Goal: Information Seeking & Learning: Learn about a topic

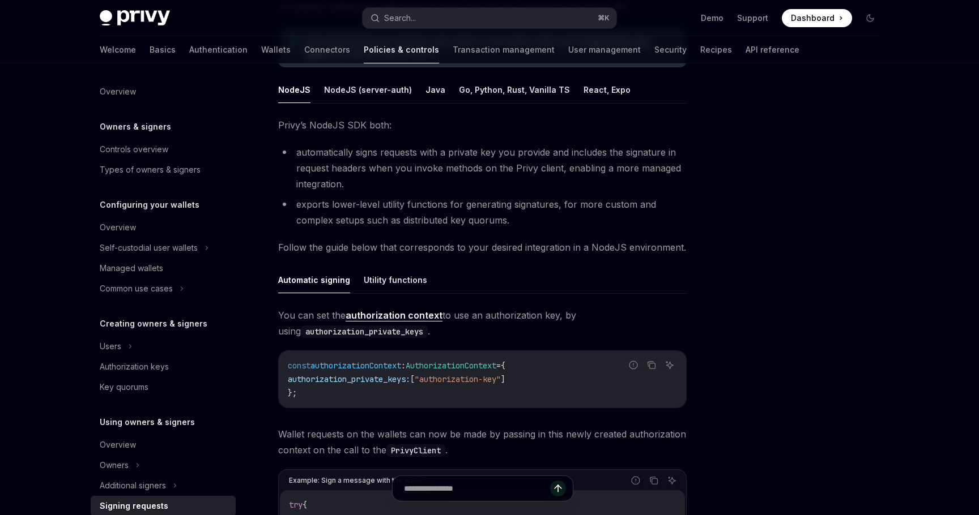
scroll to position [10, 0]
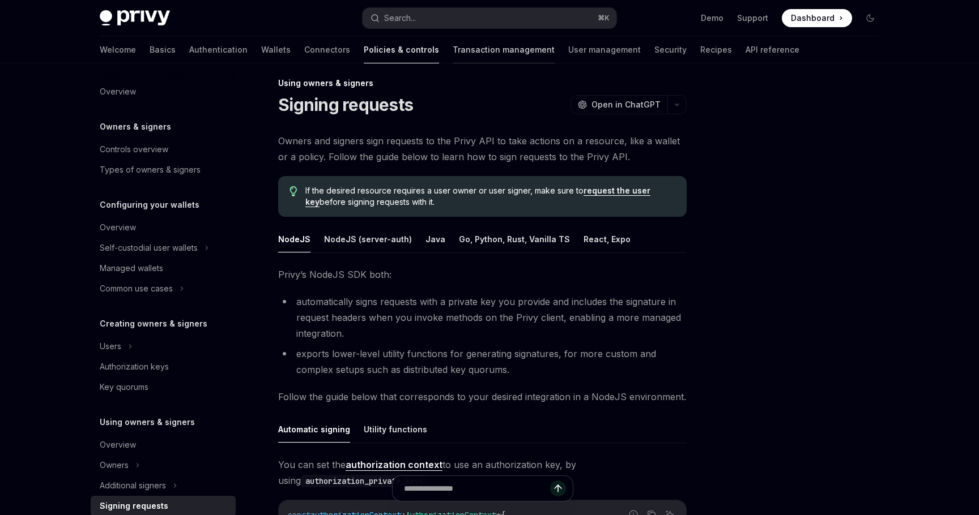
click at [457, 56] on link "Transaction management" at bounding box center [504, 49] width 102 height 27
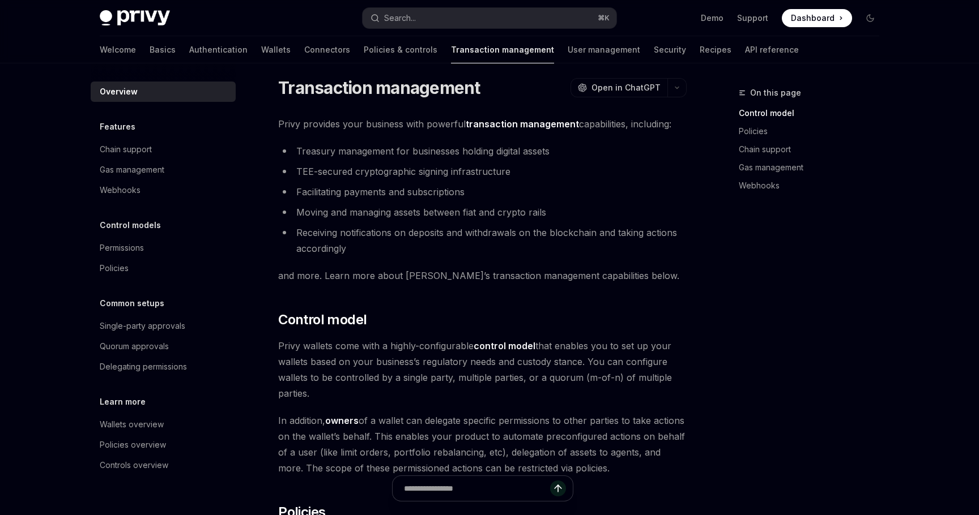
click at [231, 63] on div at bounding box center [163, 72] width 145 height 18
click at [261, 52] on link "Wallets" at bounding box center [275, 49] width 29 height 27
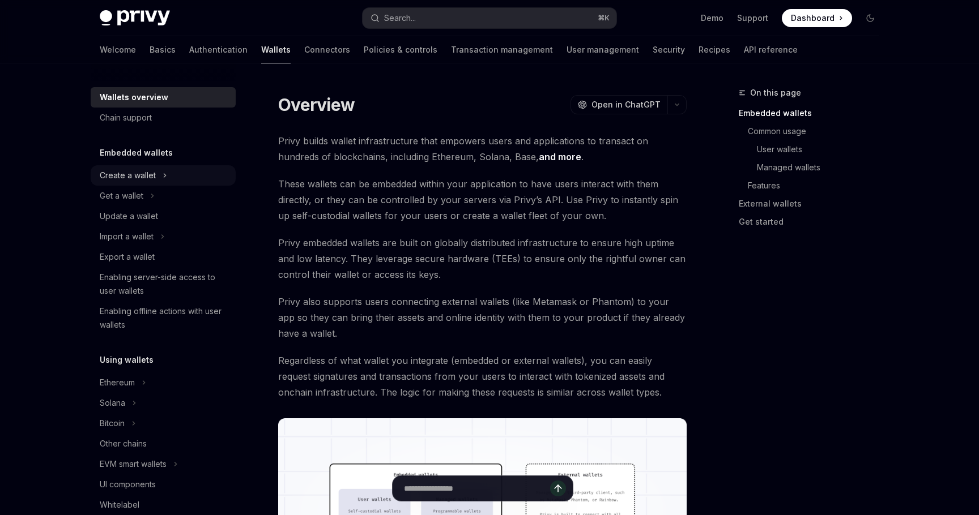
click at [163, 177] on icon at bounding box center [165, 176] width 5 height 14
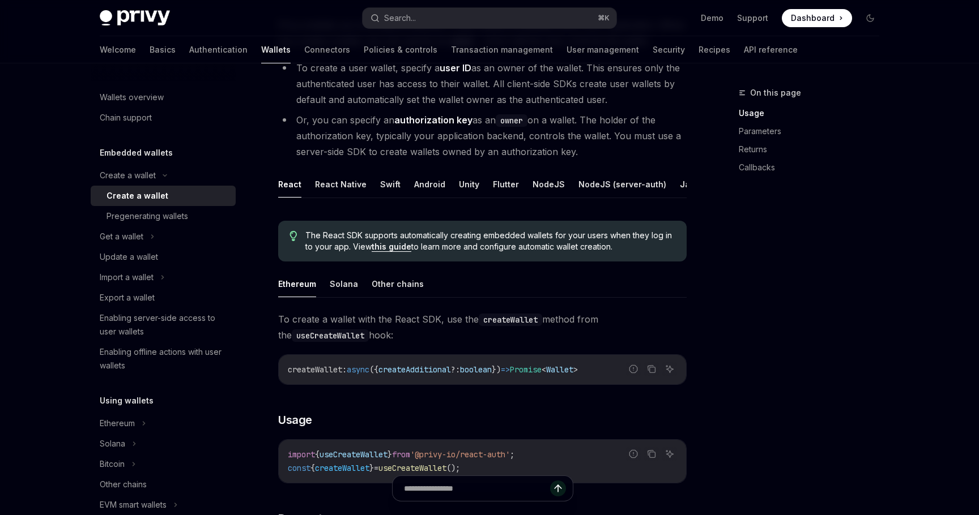
scroll to position [149, 0]
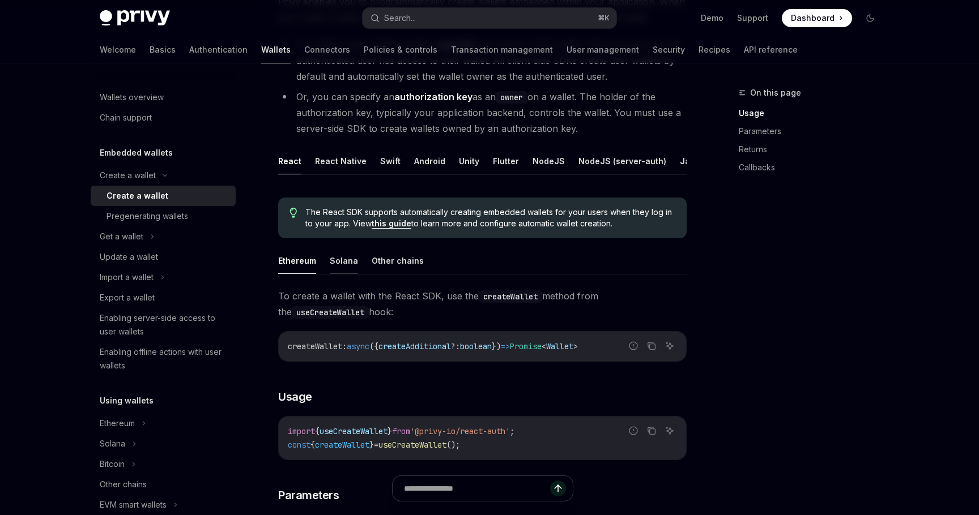
click at [350, 254] on button "Solana" at bounding box center [344, 261] width 28 height 27
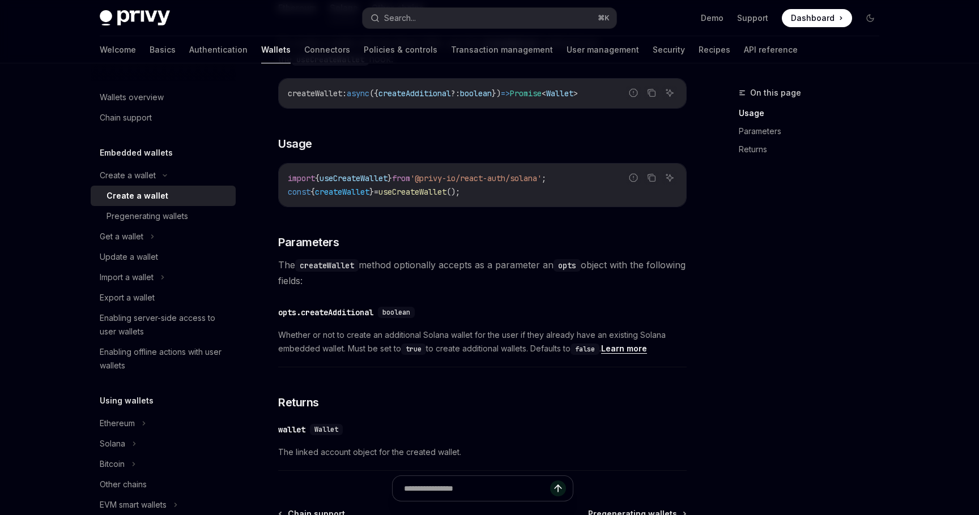
scroll to position [403, 0]
click at [181, 214] on div "Pregenerating wallets" at bounding box center [147, 217] width 82 height 14
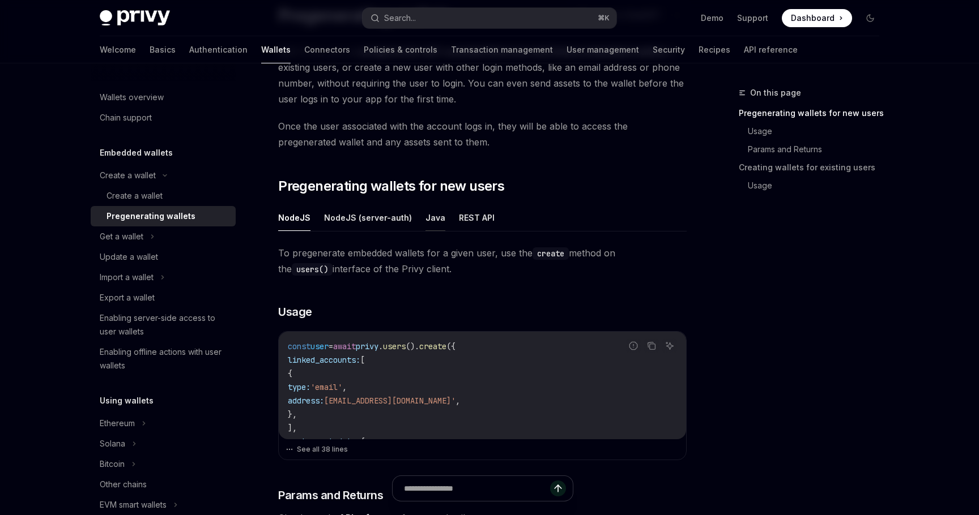
scroll to position [98, 0]
click at [183, 329] on div "Enabling server-side access to user wallets" at bounding box center [164, 325] width 129 height 27
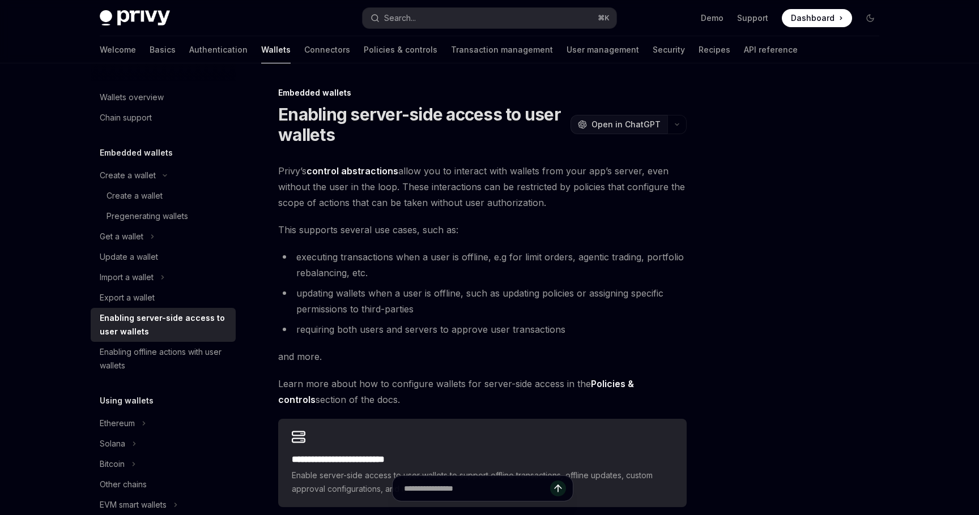
click at [626, 123] on span "Open in ChatGPT" at bounding box center [625, 124] width 69 height 11
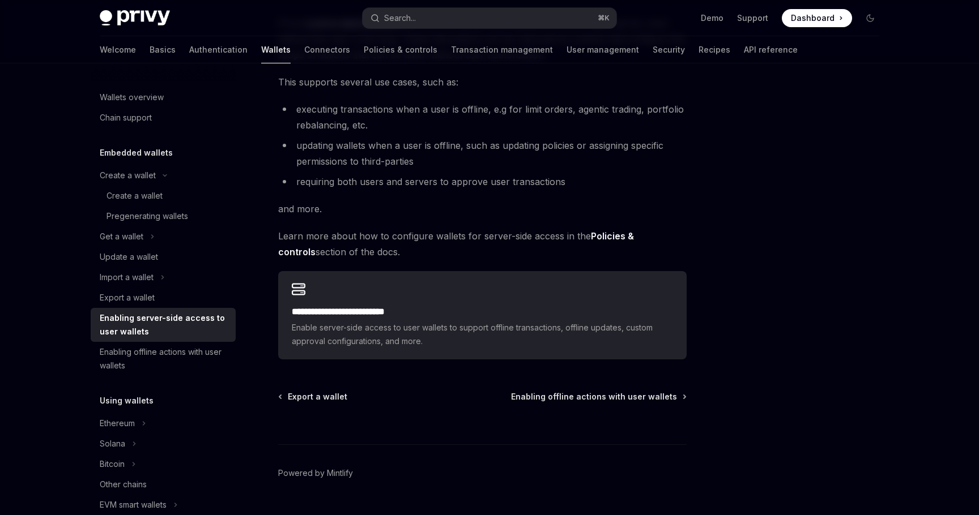
scroll to position [175, 0]
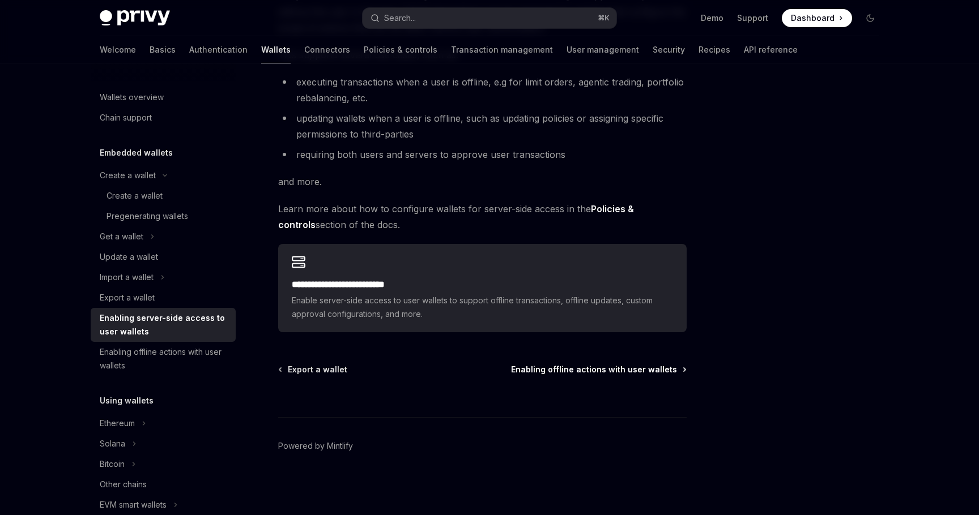
click at [585, 370] on span "Enabling offline actions with user wallets" at bounding box center [594, 369] width 166 height 11
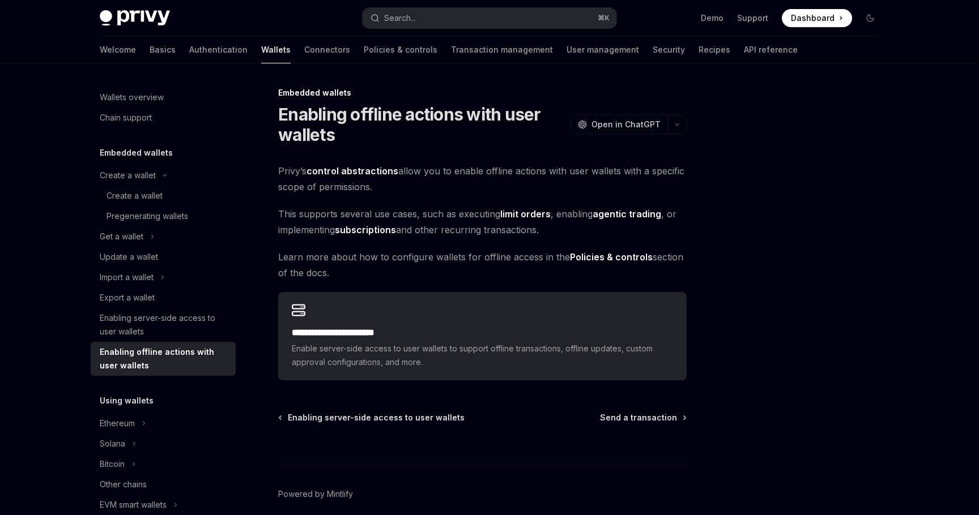
click at [445, 191] on span "Privy’s control abstractions allow you to enable offline actions with user wall…" at bounding box center [482, 179] width 408 height 32
click at [630, 415] on span "Send a transaction" at bounding box center [638, 417] width 77 height 11
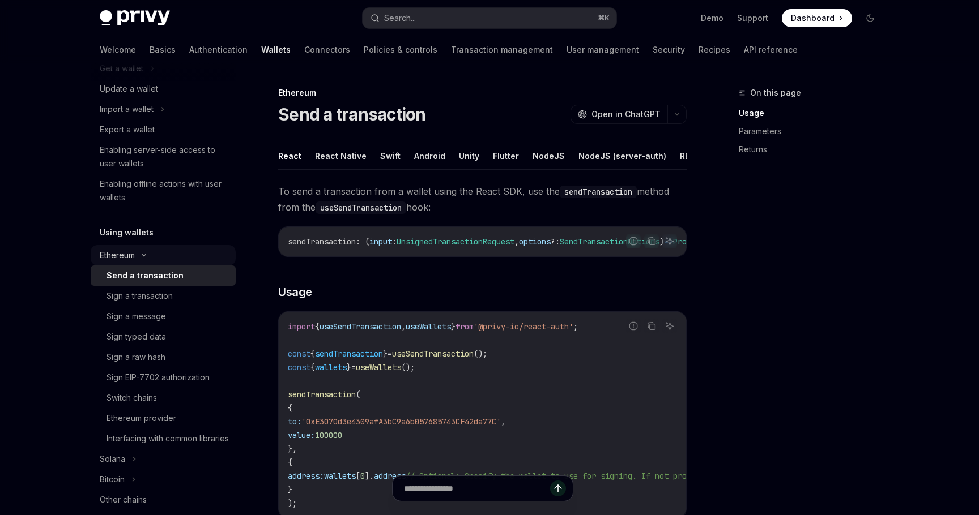
scroll to position [177, 0]
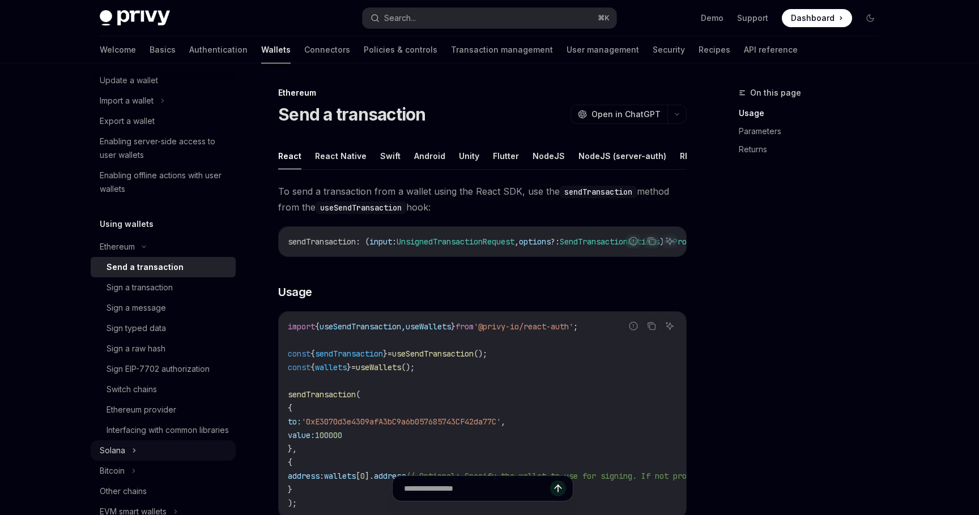
click at [135, 458] on icon at bounding box center [134, 451] width 5 height 14
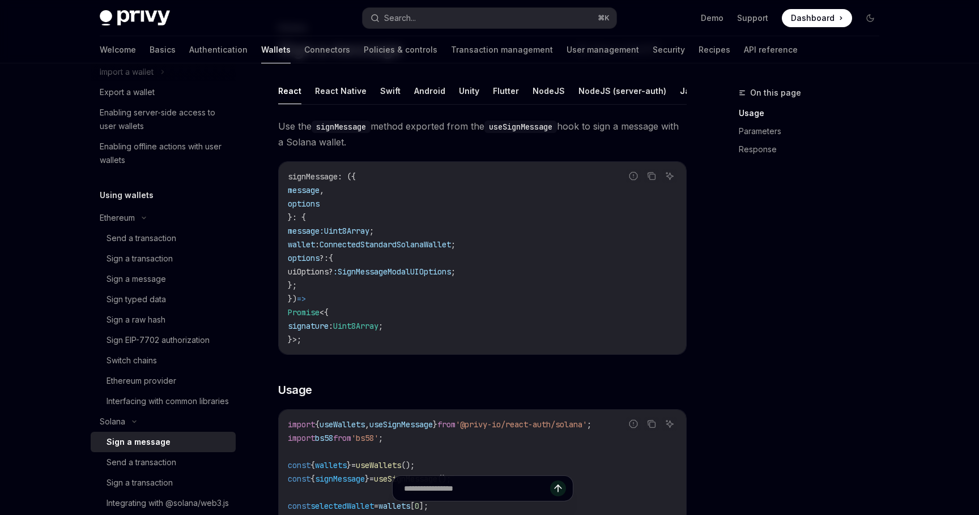
scroll to position [87, 0]
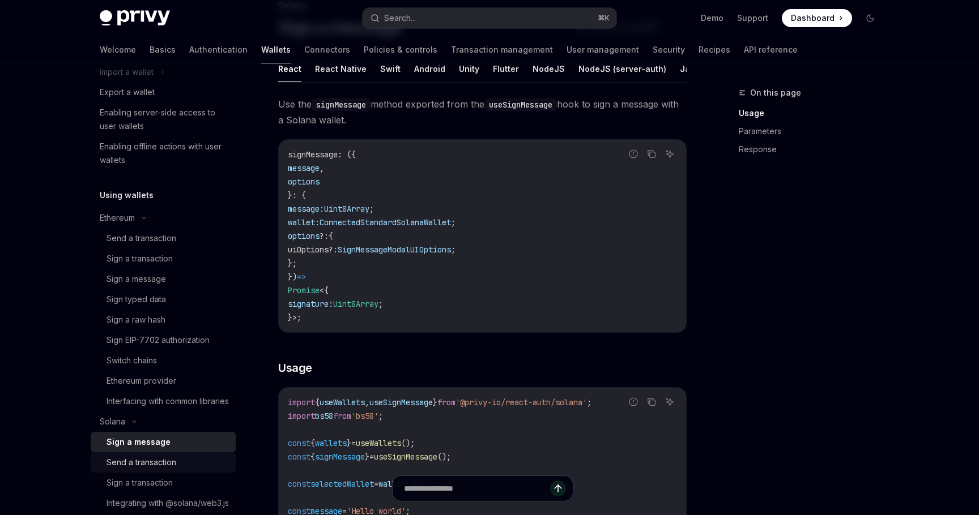
click at [167, 473] on link "Send a transaction" at bounding box center [163, 463] width 145 height 20
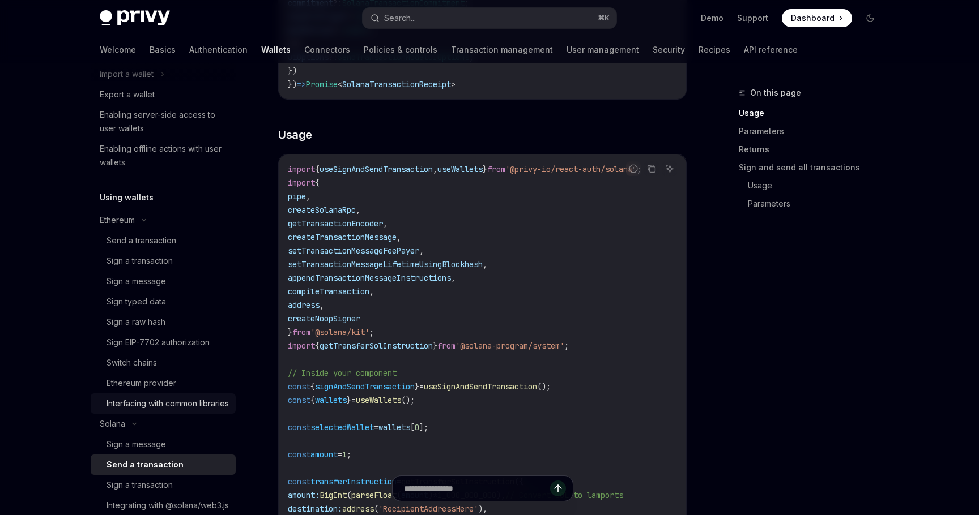
scroll to position [202, 0]
click at [185, 153] on div "Enabling offline actions with user wallets" at bounding box center [164, 156] width 129 height 27
click at [189, 147] on div "Enabling offline actions with user wallets" at bounding box center [164, 156] width 129 height 27
click at [126, 129] on div "Enabling server-side access to user wallets" at bounding box center [164, 122] width 129 height 27
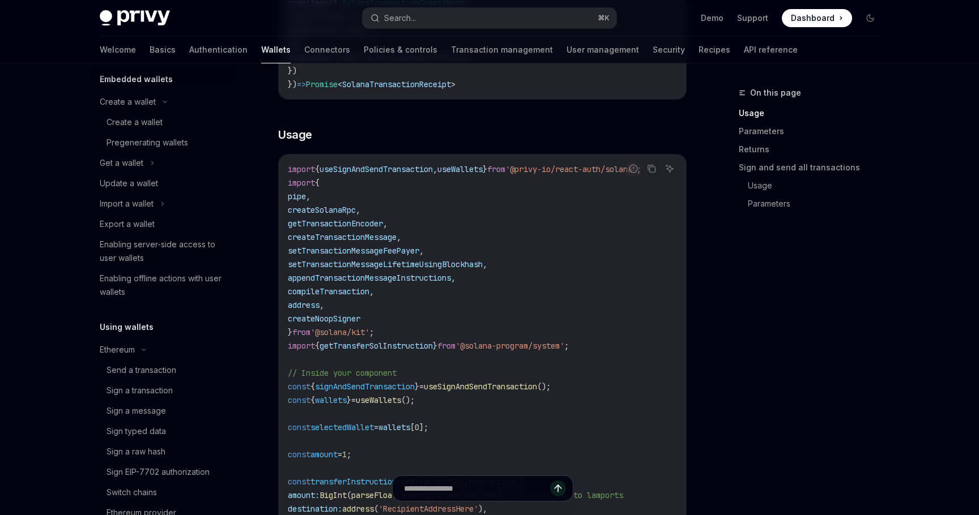
scroll to position [73, 0]
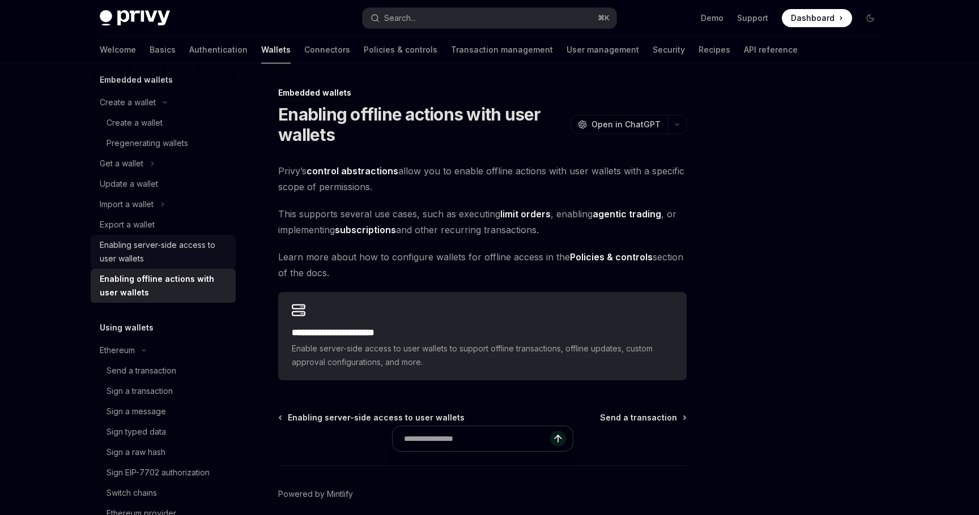
click at [159, 246] on div "Enabling server-side access to user wallets" at bounding box center [164, 251] width 129 height 27
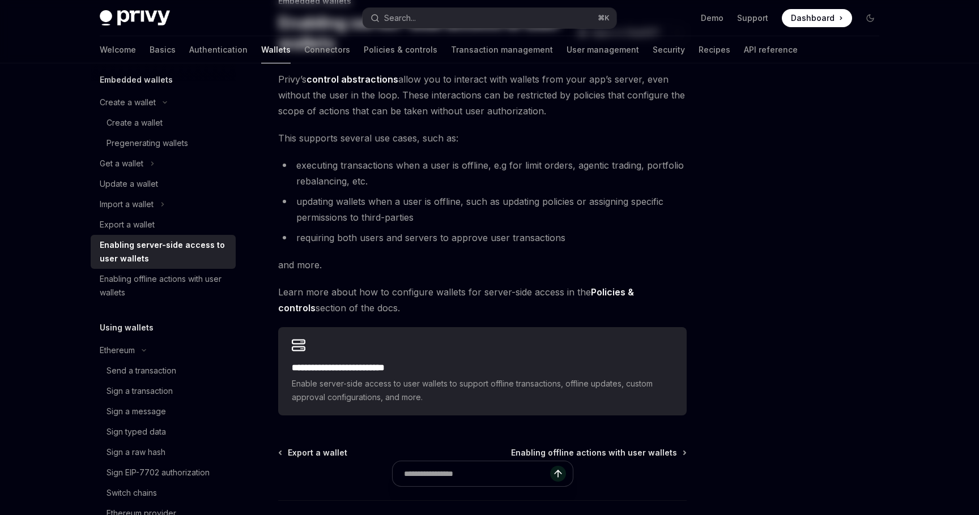
scroll to position [101, 0]
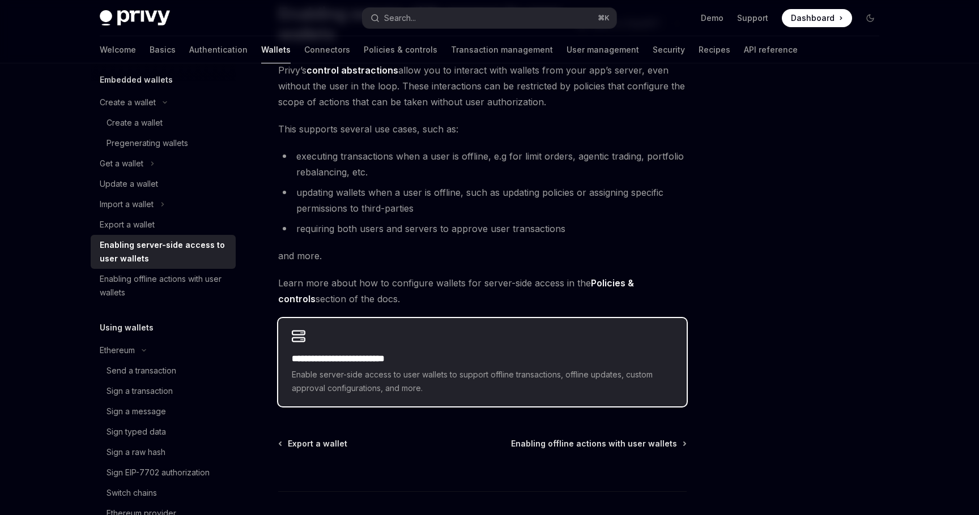
click at [498, 359] on h2 "**********" at bounding box center [482, 359] width 381 height 14
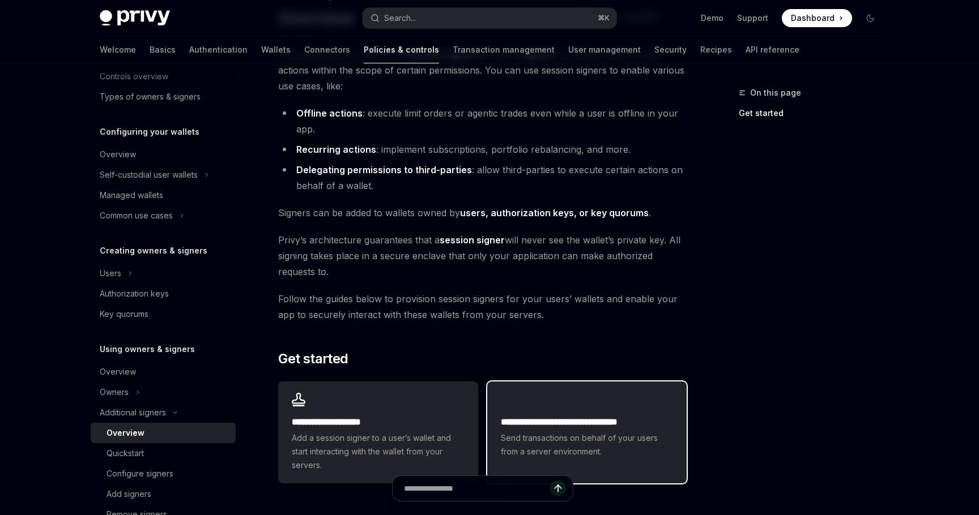
scroll to position [99, 0]
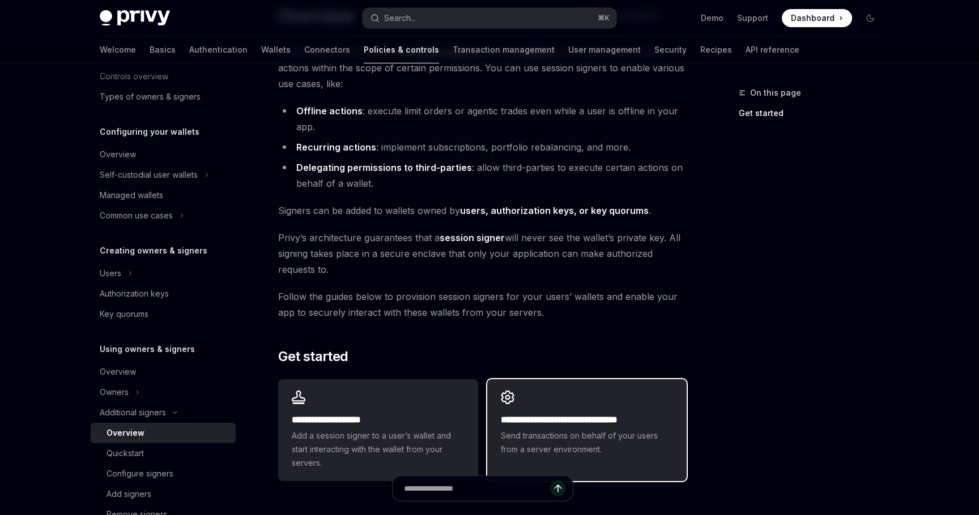
click at [556, 414] on h2 "**********" at bounding box center [587, 421] width 172 height 14
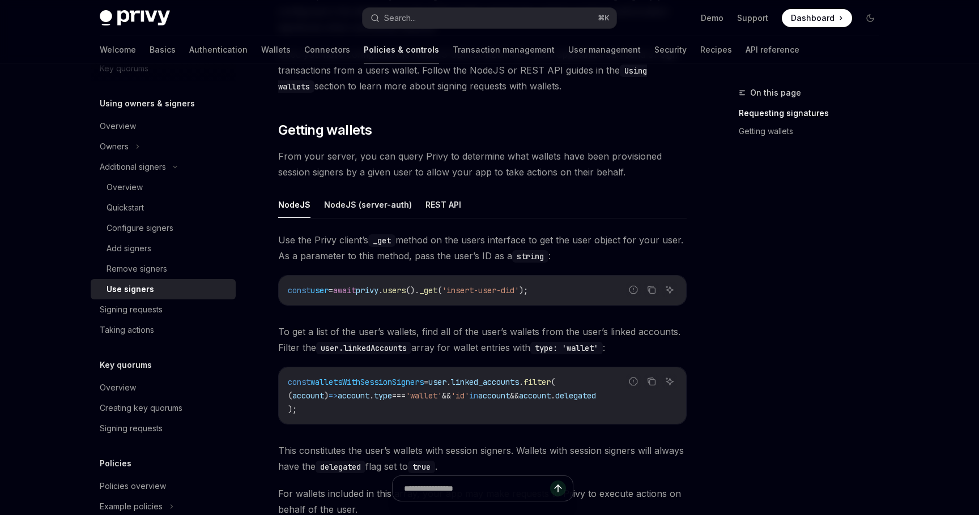
scroll to position [318, 0]
click at [381, 205] on button "NodeJS (server-auth)" at bounding box center [368, 202] width 88 height 27
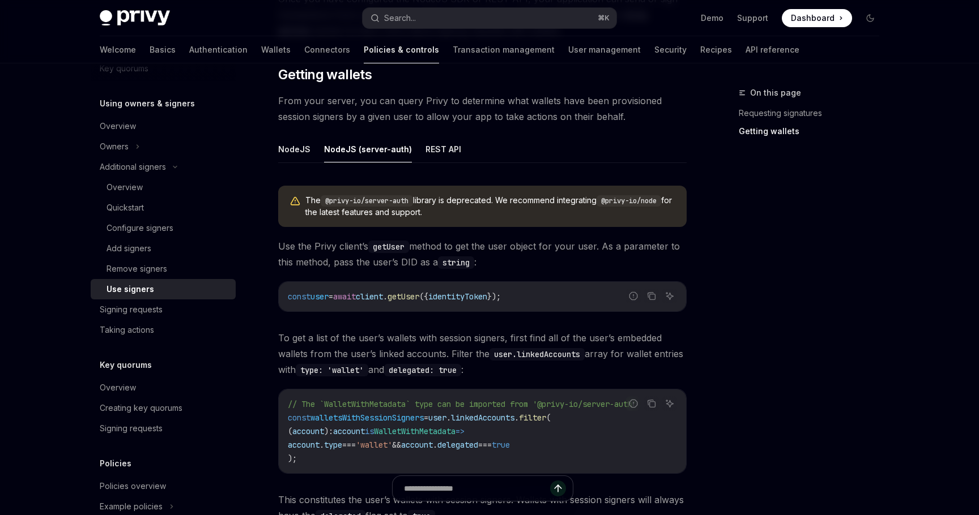
scroll to position [380, 0]
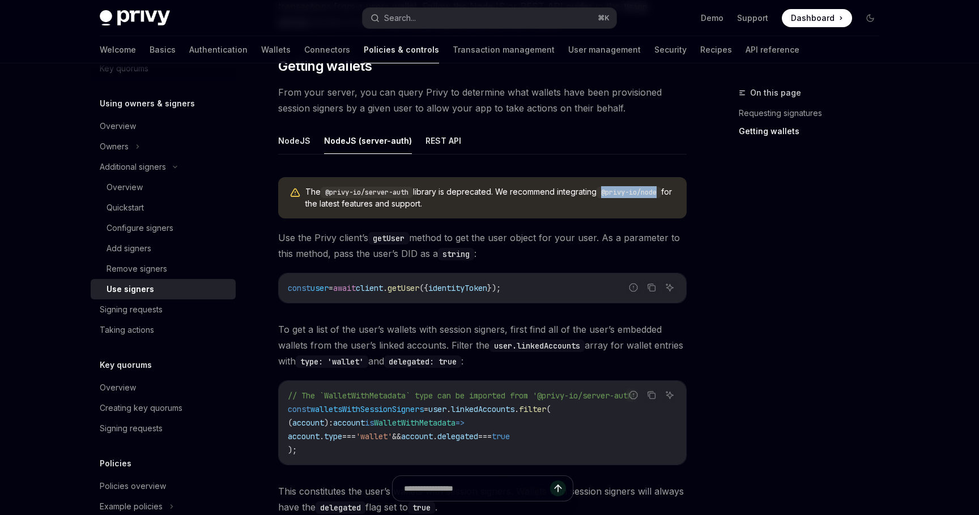
drag, startPoint x: 611, startPoint y: 191, endPoint x: 669, endPoint y: 190, distance: 58.4
click at [661, 190] on code "@privy-io/node" at bounding box center [628, 192] width 65 height 11
copy code "@privy-io/node"
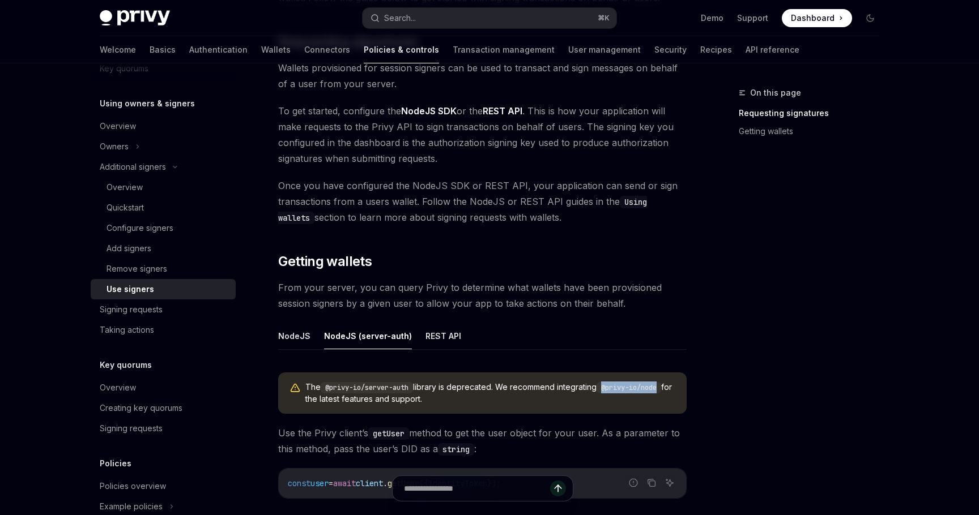
scroll to position [174, 0]
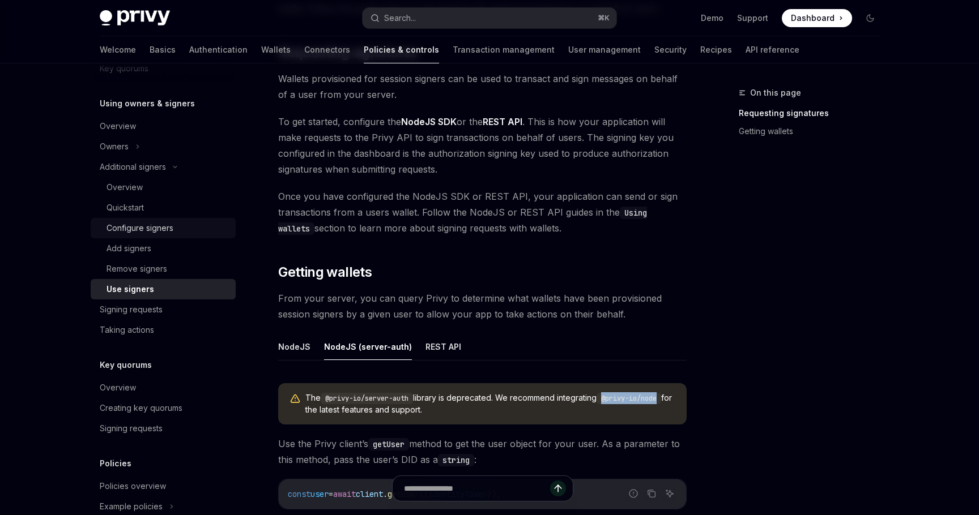
click at [164, 230] on div "Configure signers" at bounding box center [139, 228] width 67 height 14
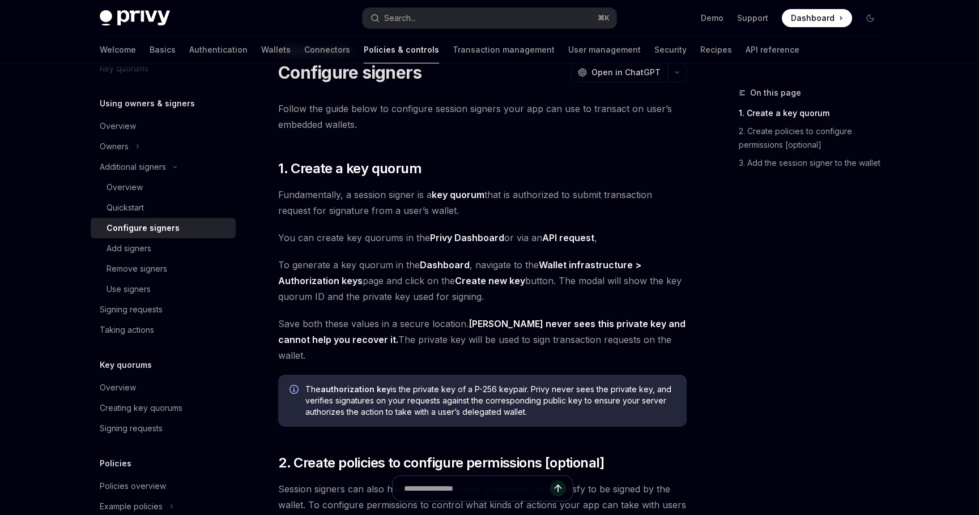
scroll to position [39, 0]
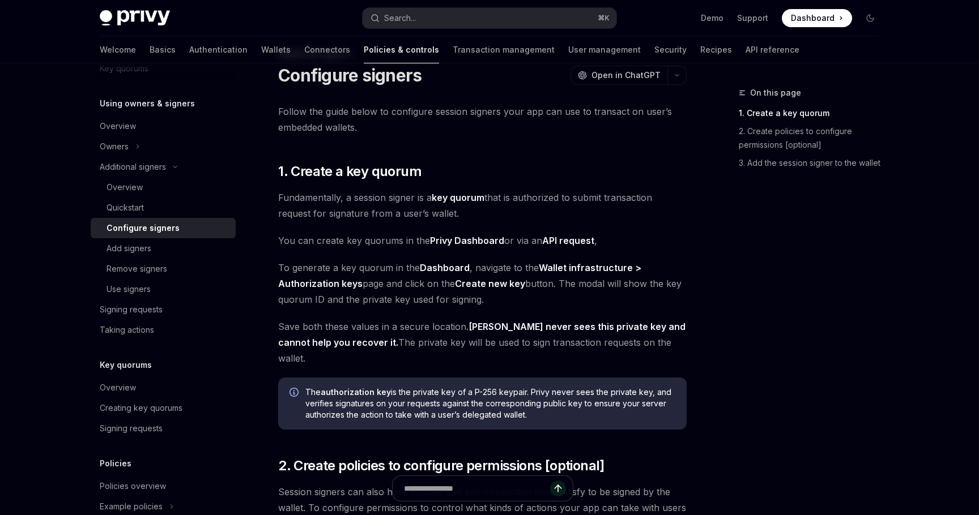
click at [374, 242] on span "You can create key quorums in the Privy Dashboard or via an API request ," at bounding box center [482, 241] width 408 height 16
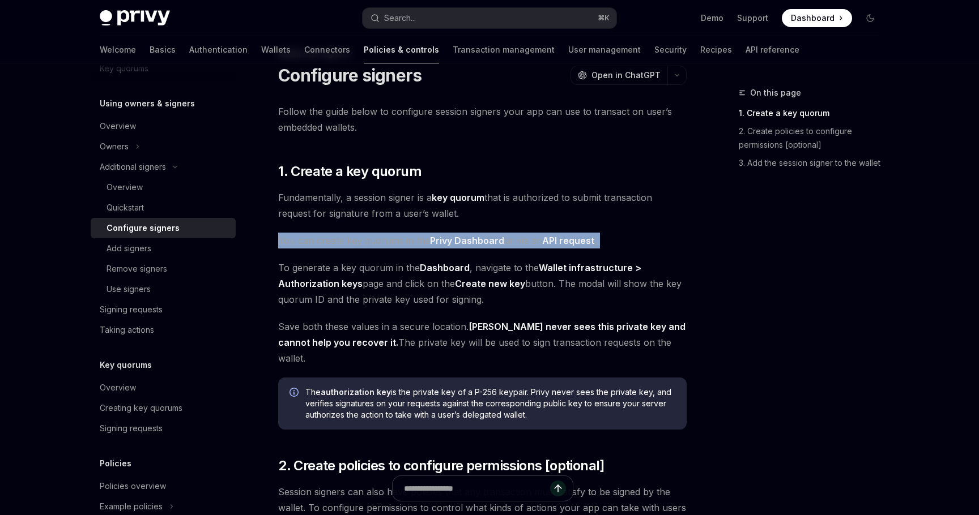
click at [374, 242] on span "You can create key quorums in the Privy Dashboard or via an API request ," at bounding box center [482, 241] width 408 height 16
click at [383, 243] on span "You can create key quorums in the Privy Dashboard or via an API request ," at bounding box center [482, 241] width 408 height 16
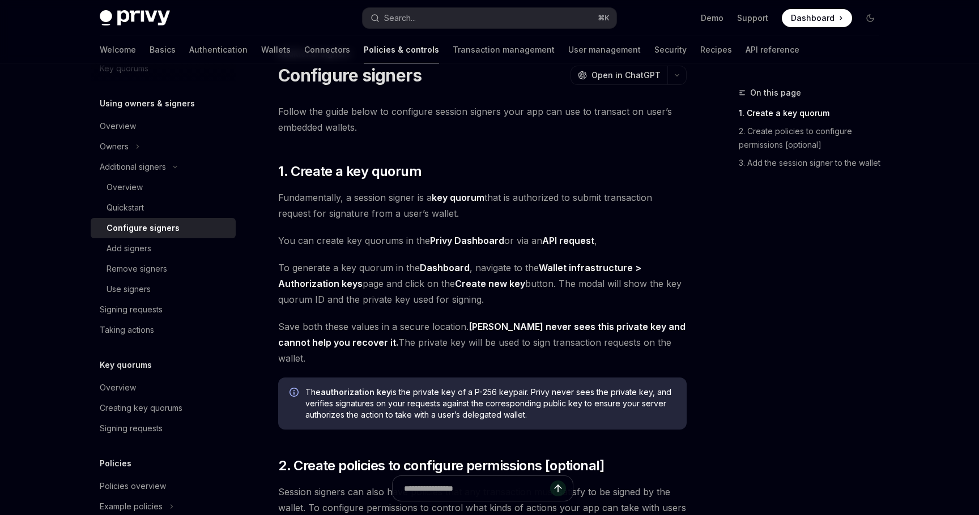
click at [387, 240] on span "You can create key quorums in the Privy Dashboard or via an API request ," at bounding box center [482, 241] width 408 height 16
copy span "quorums"
click at [397, 312] on div "Follow the guide below to configure session signers your app can use to transac…" at bounding box center [482, 369] width 408 height 530
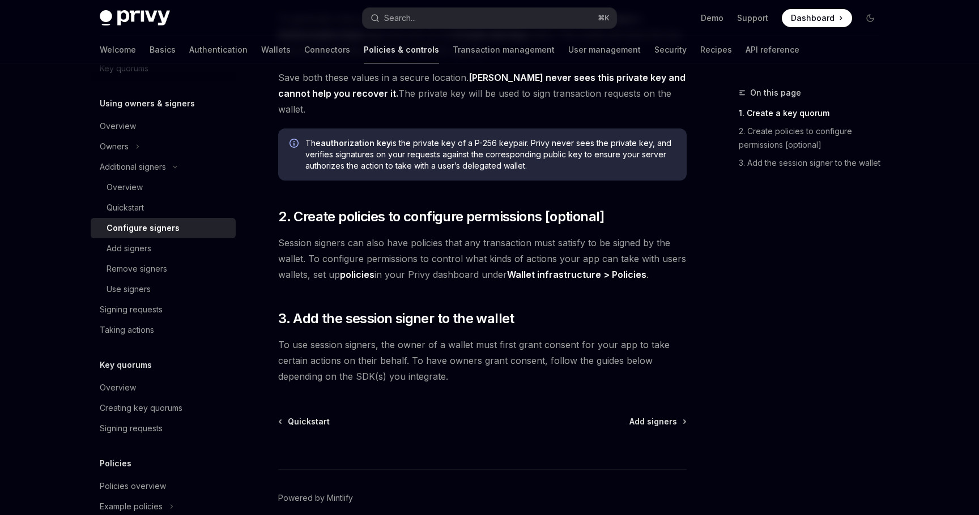
scroll to position [291, 0]
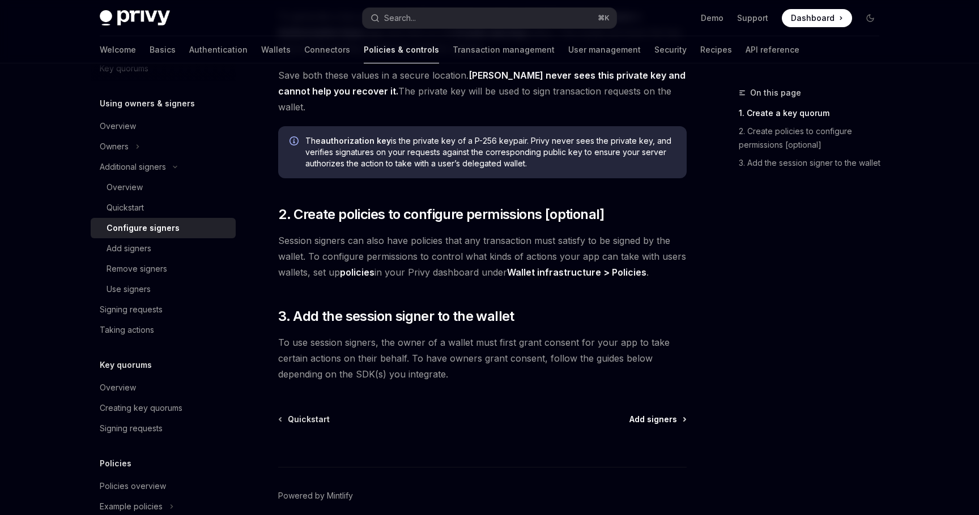
click at [651, 414] on span "Add signers" at bounding box center [653, 419] width 48 height 11
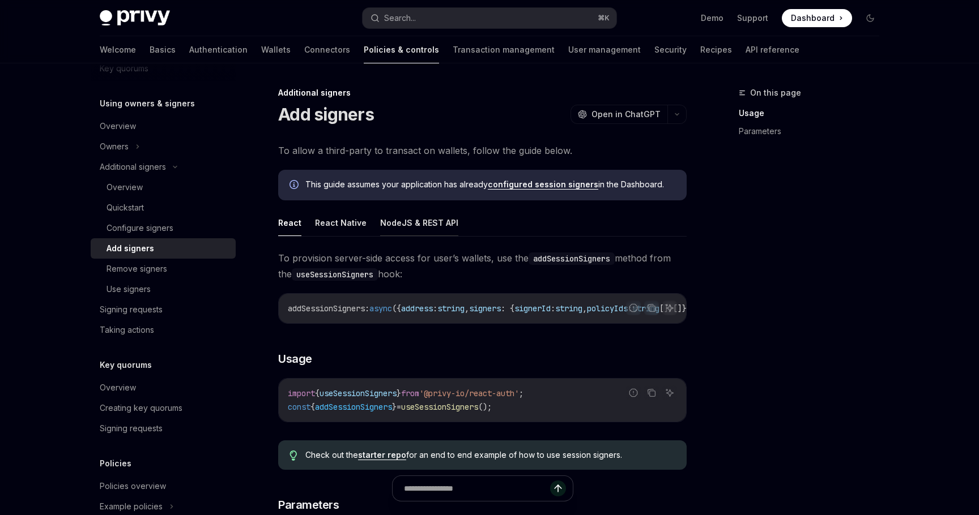
click at [434, 228] on button "NodeJS & REST API" at bounding box center [419, 223] width 78 height 27
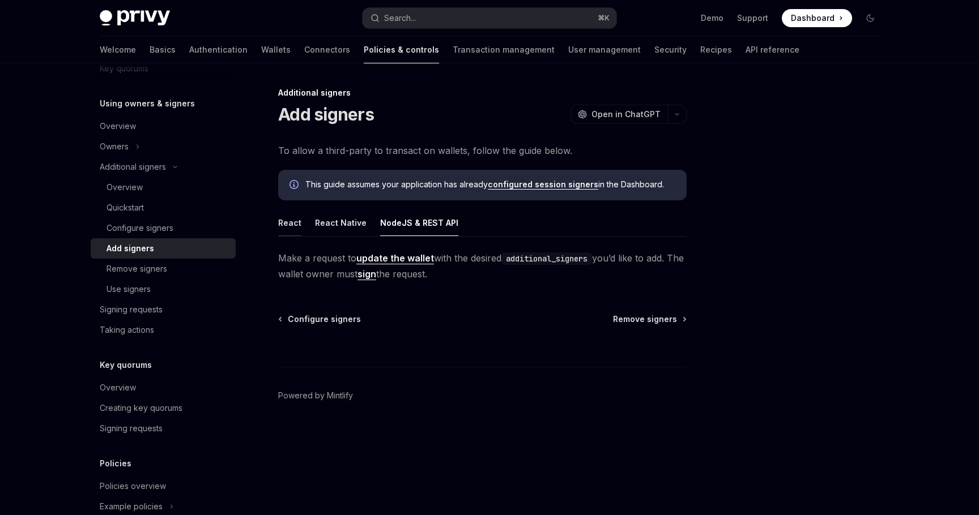
click at [289, 225] on button "React" at bounding box center [289, 223] width 23 height 27
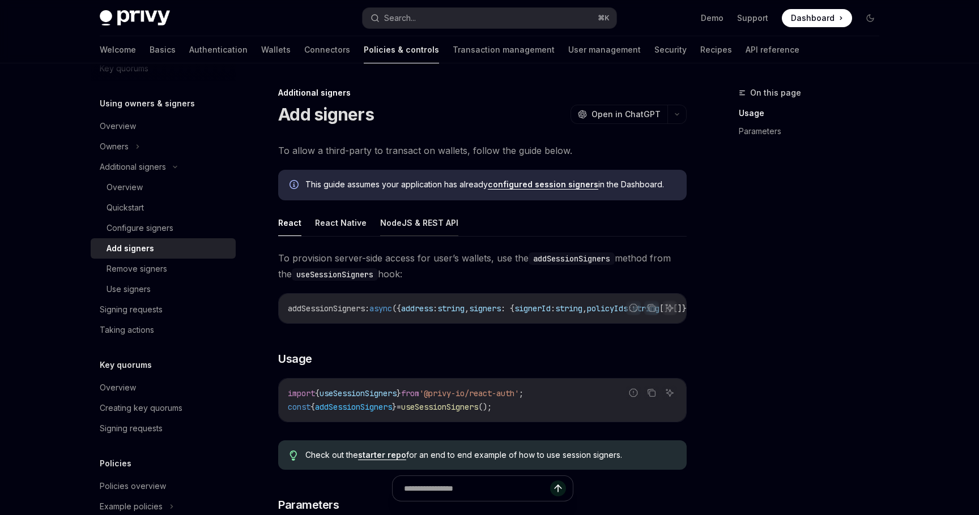
click at [428, 228] on button "NodeJS & REST API" at bounding box center [419, 223] width 78 height 27
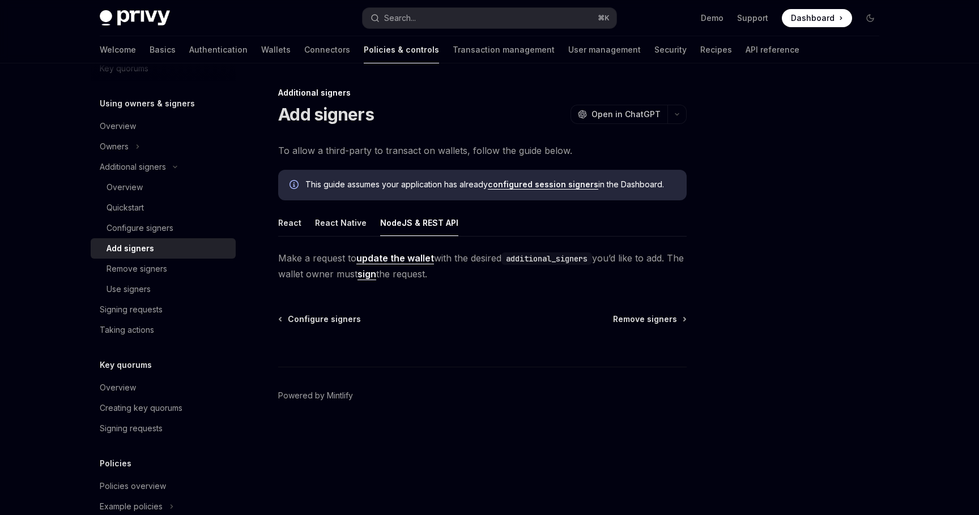
click at [414, 257] on link "update the wallet" at bounding box center [395, 259] width 78 height 12
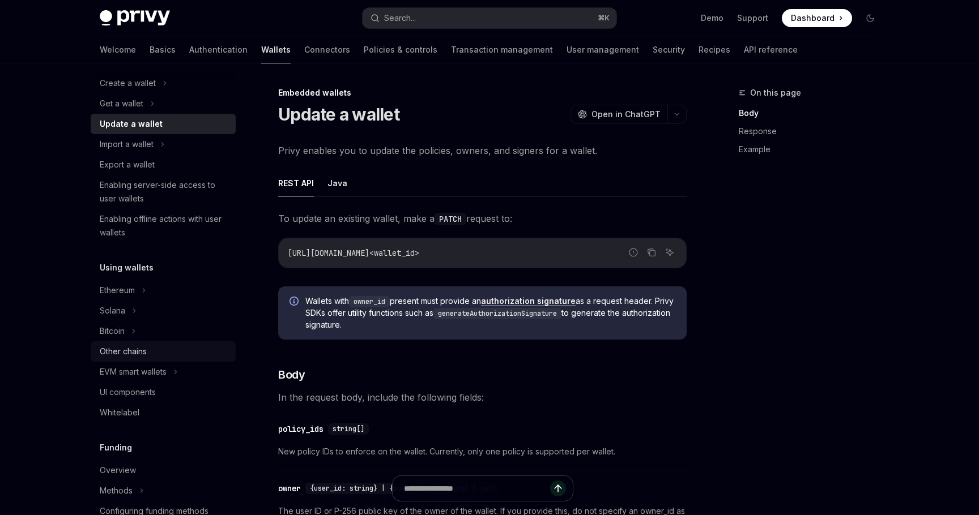
scroll to position [123, 0]
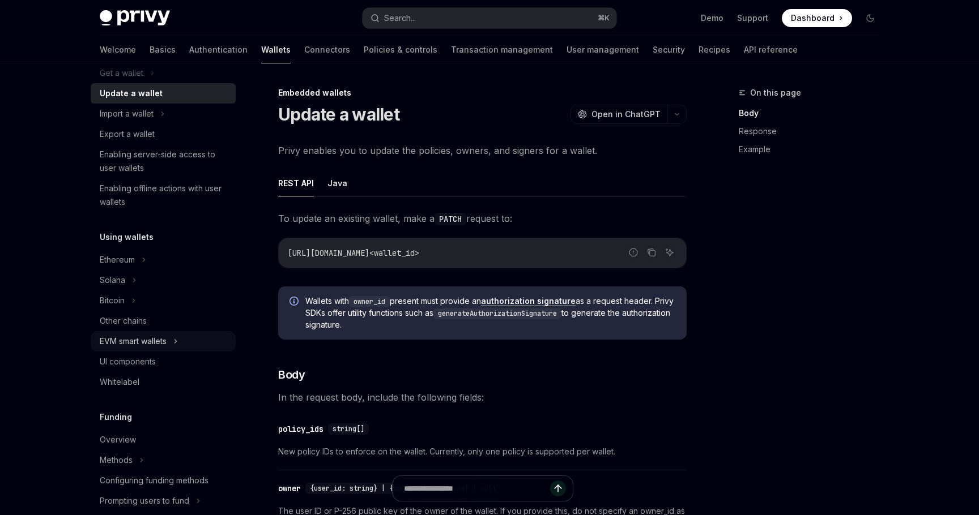
click at [177, 342] on icon at bounding box center [176, 341] width 2 height 3
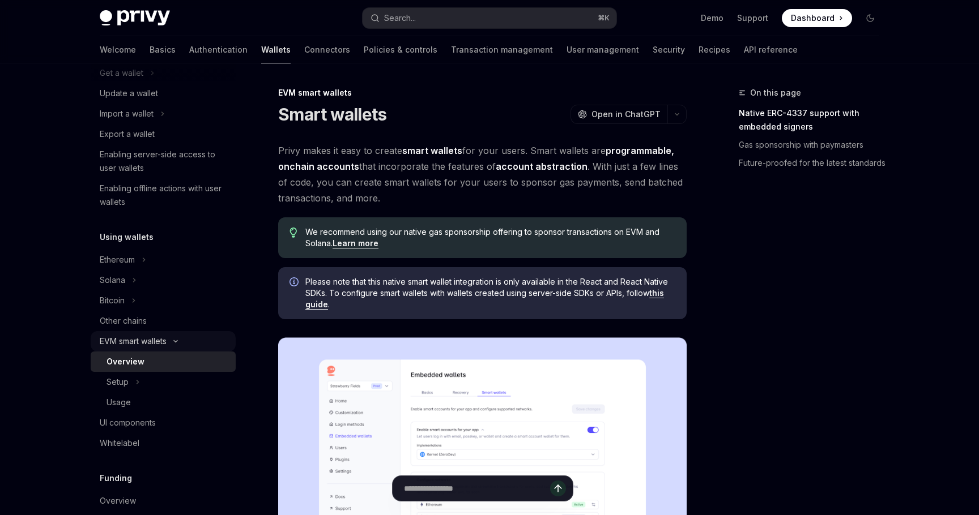
click at [177, 342] on icon at bounding box center [175, 342] width 3 height 2
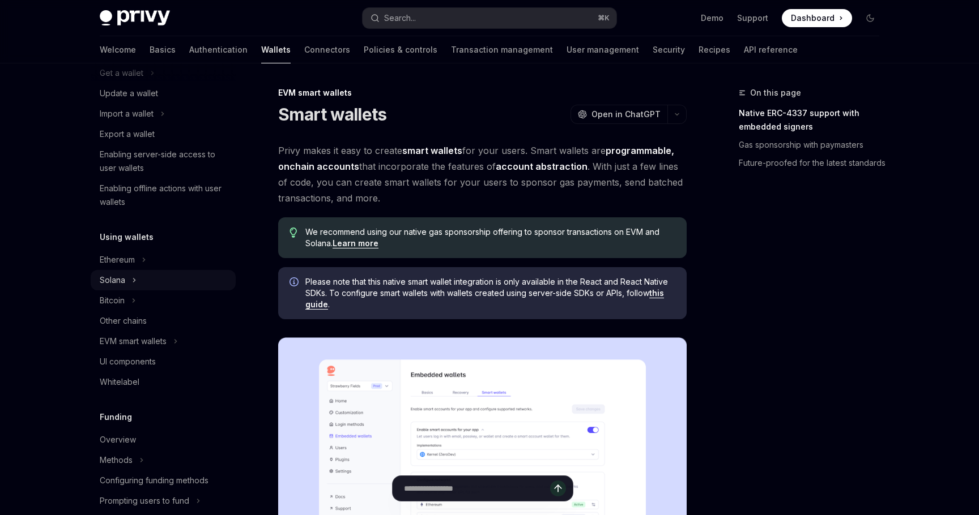
click at [140, 277] on button "Solana" at bounding box center [163, 280] width 145 height 20
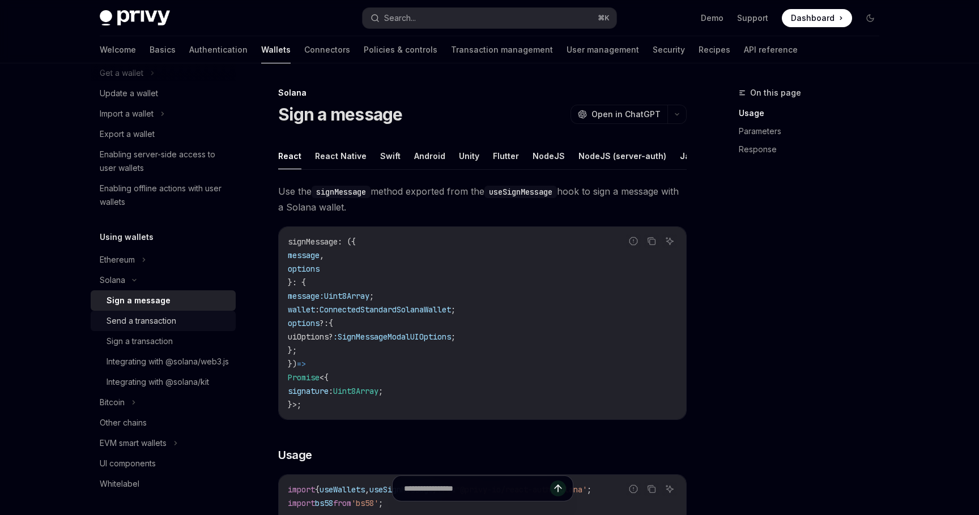
click at [162, 325] on div "Send a transaction" at bounding box center [141, 321] width 70 height 14
type textarea "*"
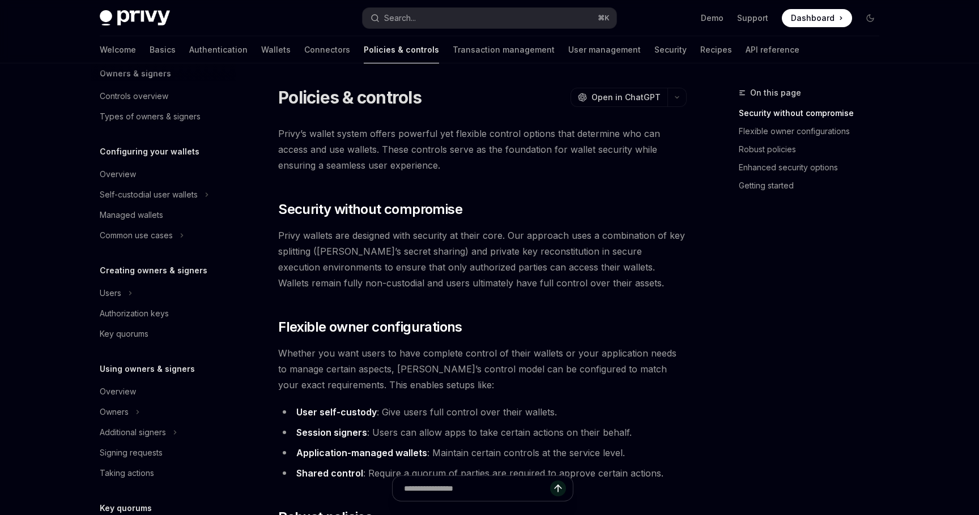
scroll to position [51, 0]
click at [261, 52] on link "Wallets" at bounding box center [275, 49] width 29 height 27
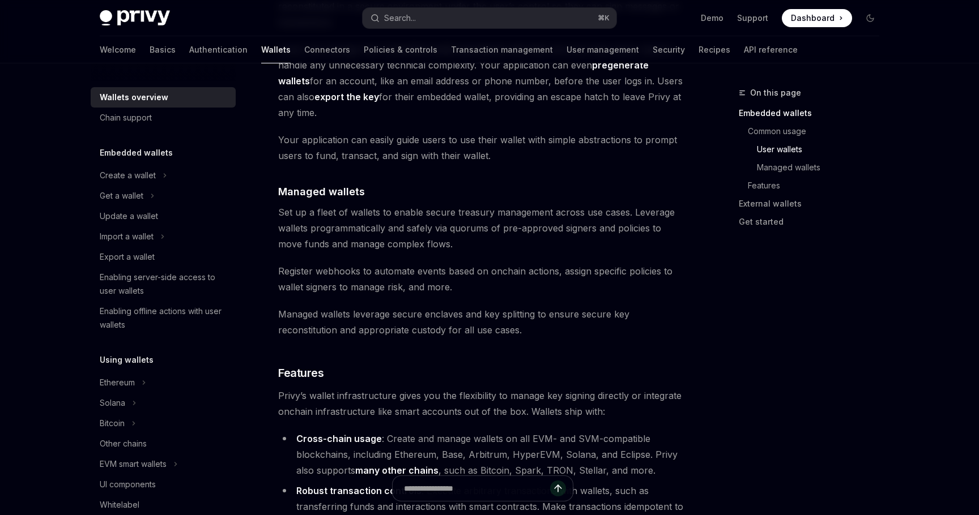
scroll to position [983, 0]
click at [304, 52] on link "Connectors" at bounding box center [327, 49] width 46 height 27
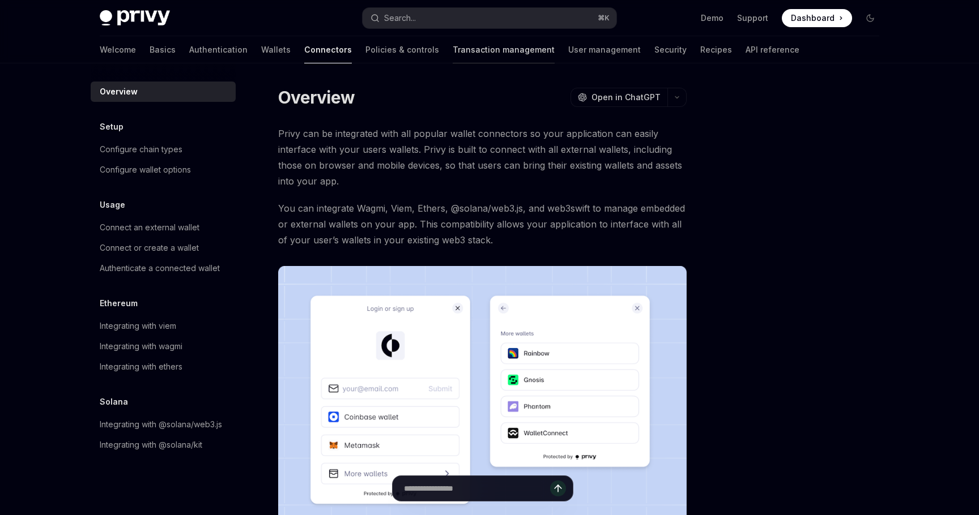
click at [453, 55] on link "Transaction management" at bounding box center [504, 49] width 102 height 27
type textarea "*"
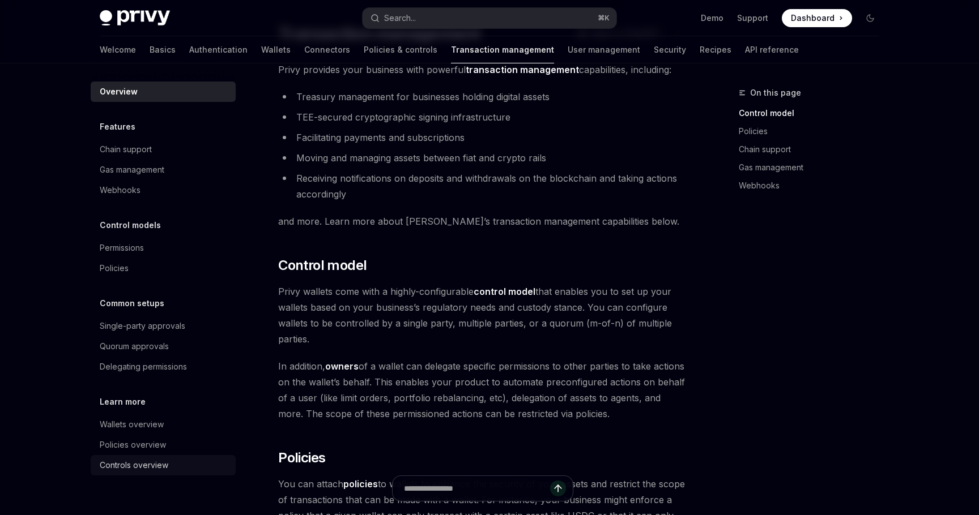
scroll to position [66, 0]
